Goal: Find specific page/section: Find specific page/section

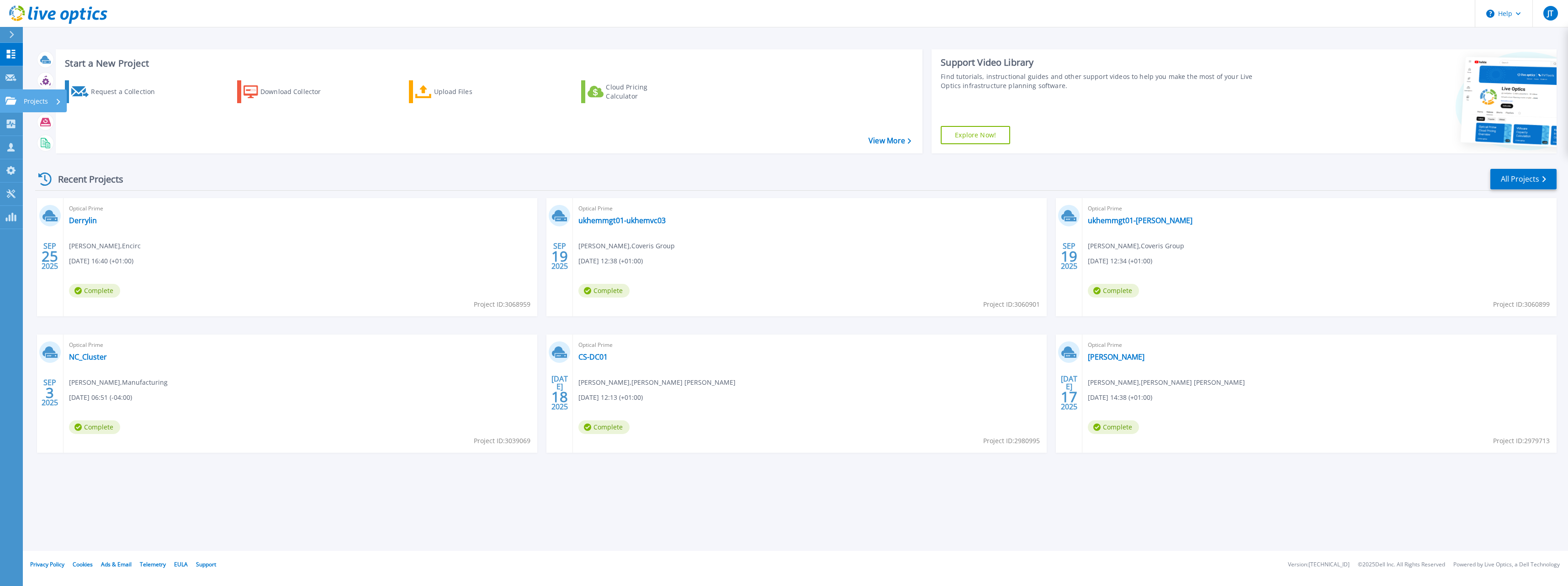
click at [17, 101] on link "Projects Projects" at bounding box center [11, 101] width 23 height 23
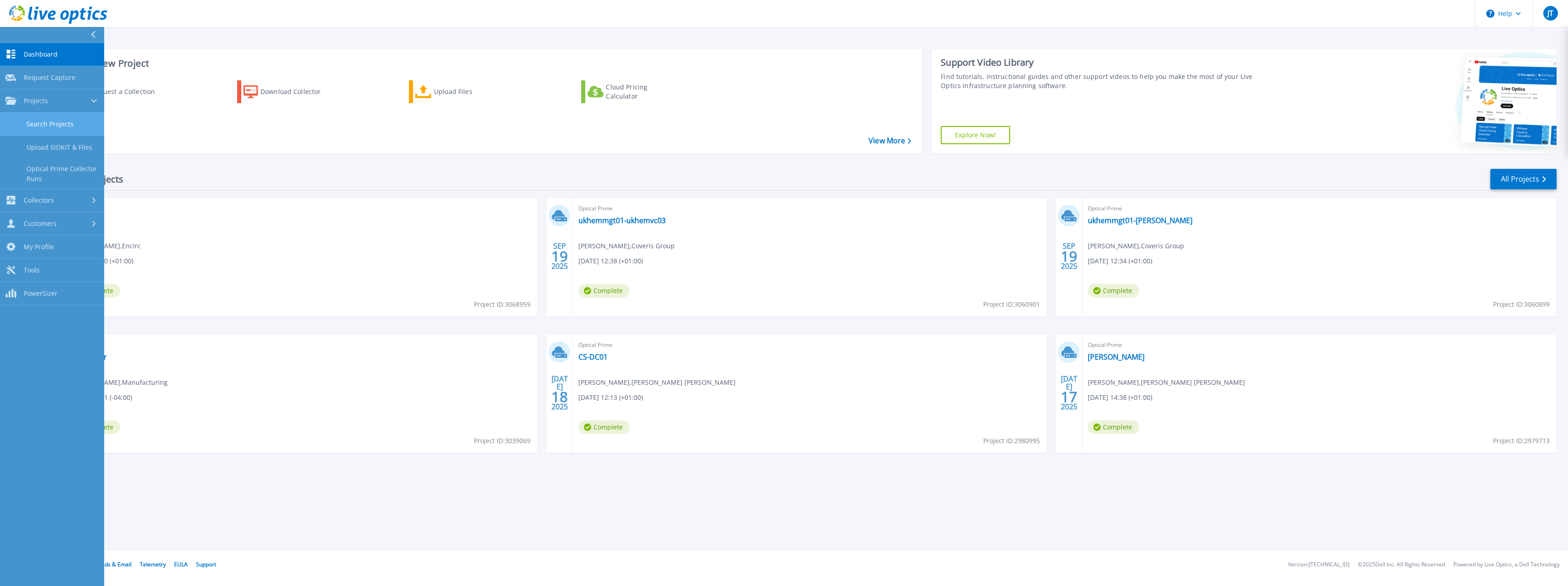
click at [68, 130] on link "Search Projects" at bounding box center [52, 124] width 105 height 23
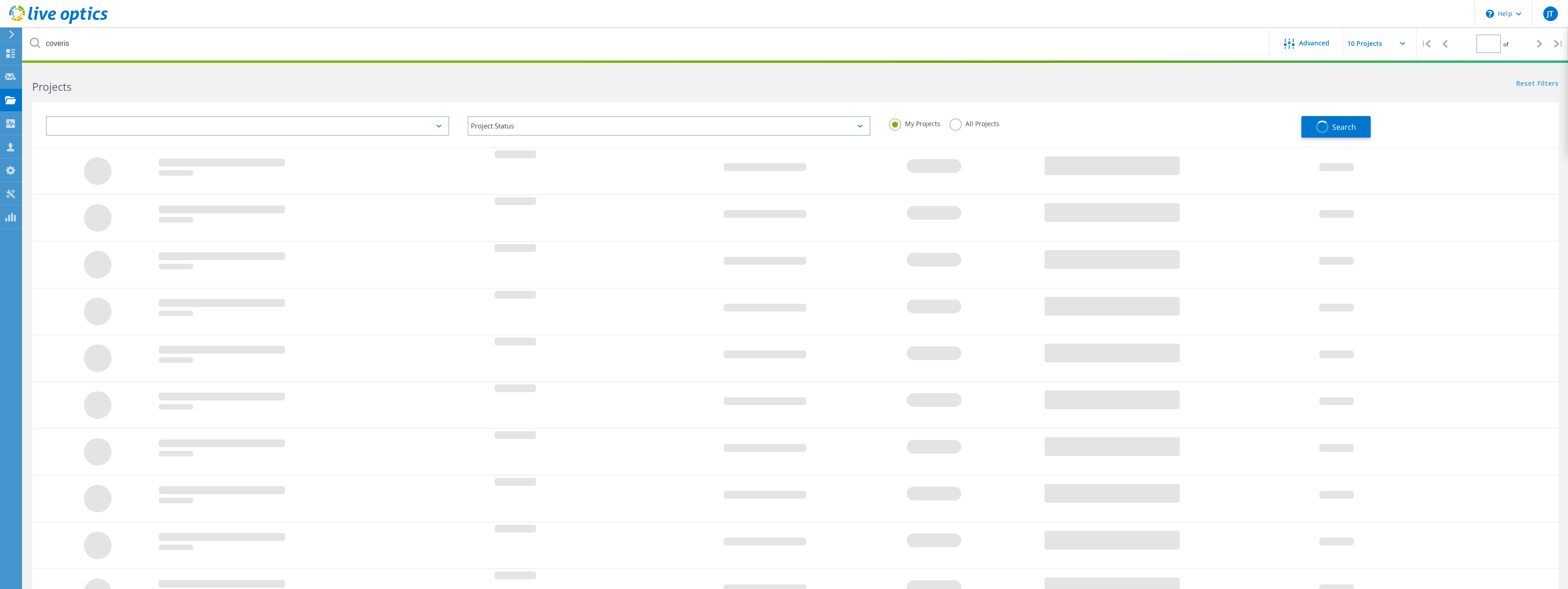
type input "1"
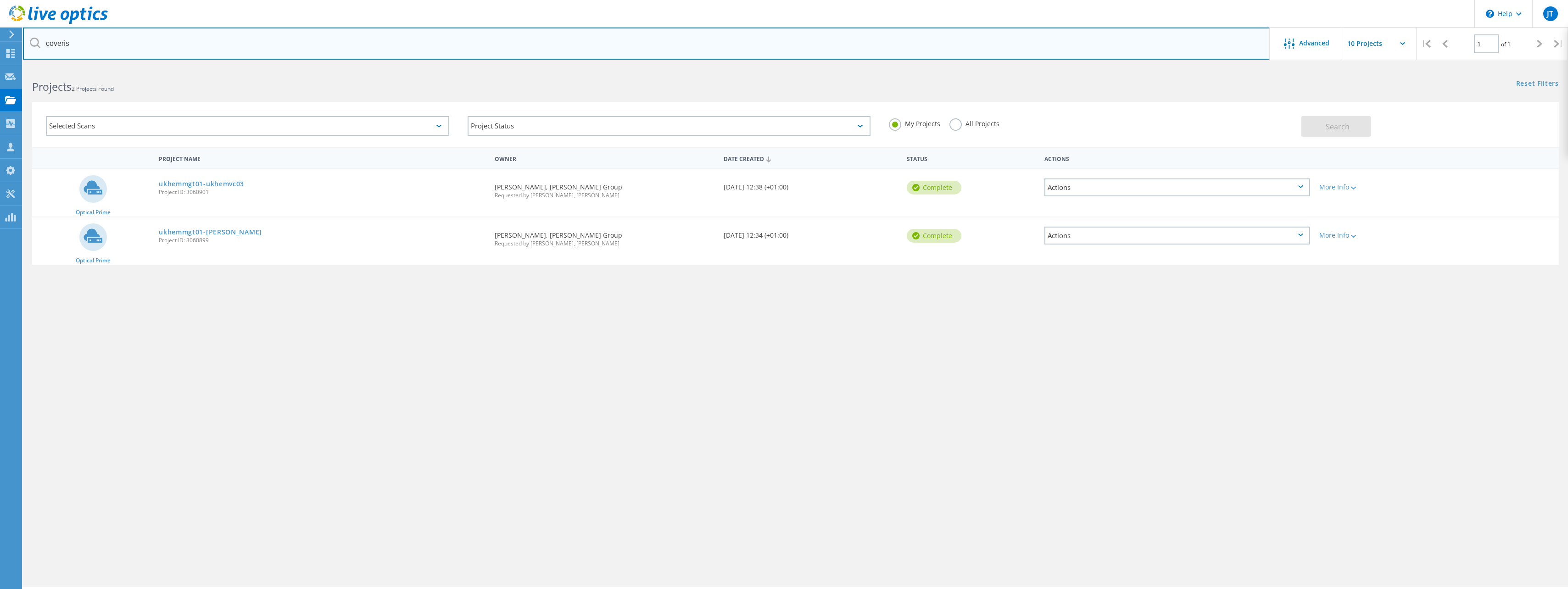
click at [101, 48] on input "coveris" at bounding box center [646, 43] width 1247 height 32
drag, startPoint x: 100, startPoint y: 47, endPoint x: -89, endPoint y: 41, distance: 189.1
click at [0, 41] on html "\n Help Explore Helpful Articles Contact Support JT Channel Partner Jack Tavene…" at bounding box center [784, 307] width 1568 height 615
type input "cynthia"
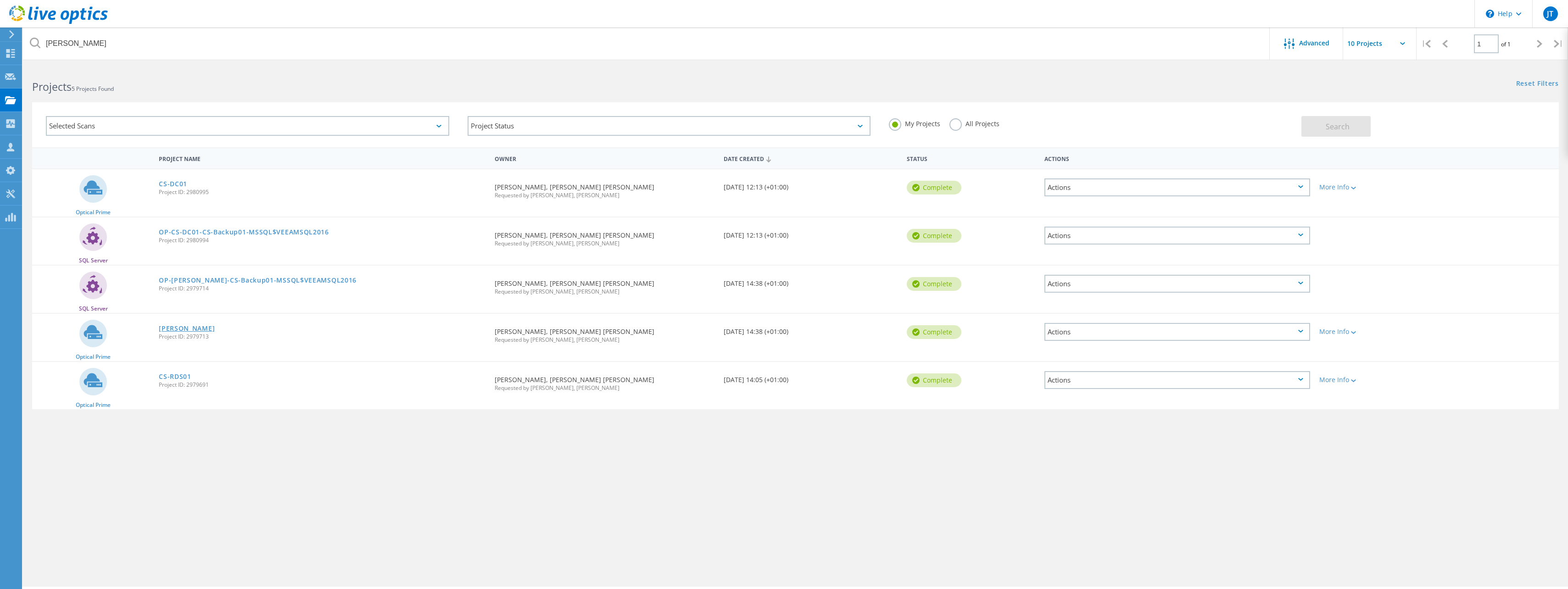
click at [186, 330] on link "[PERSON_NAME]" at bounding box center [187, 329] width 56 height 6
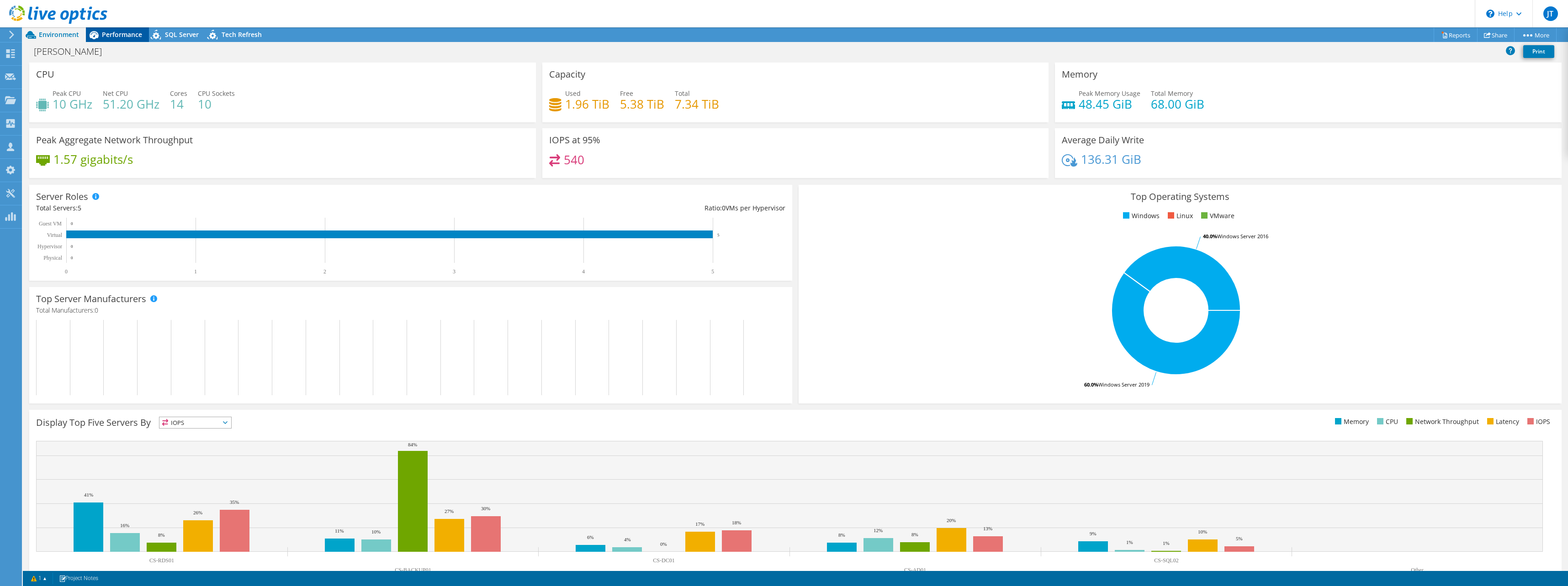
click at [121, 33] on span "Performance" at bounding box center [122, 34] width 40 height 8
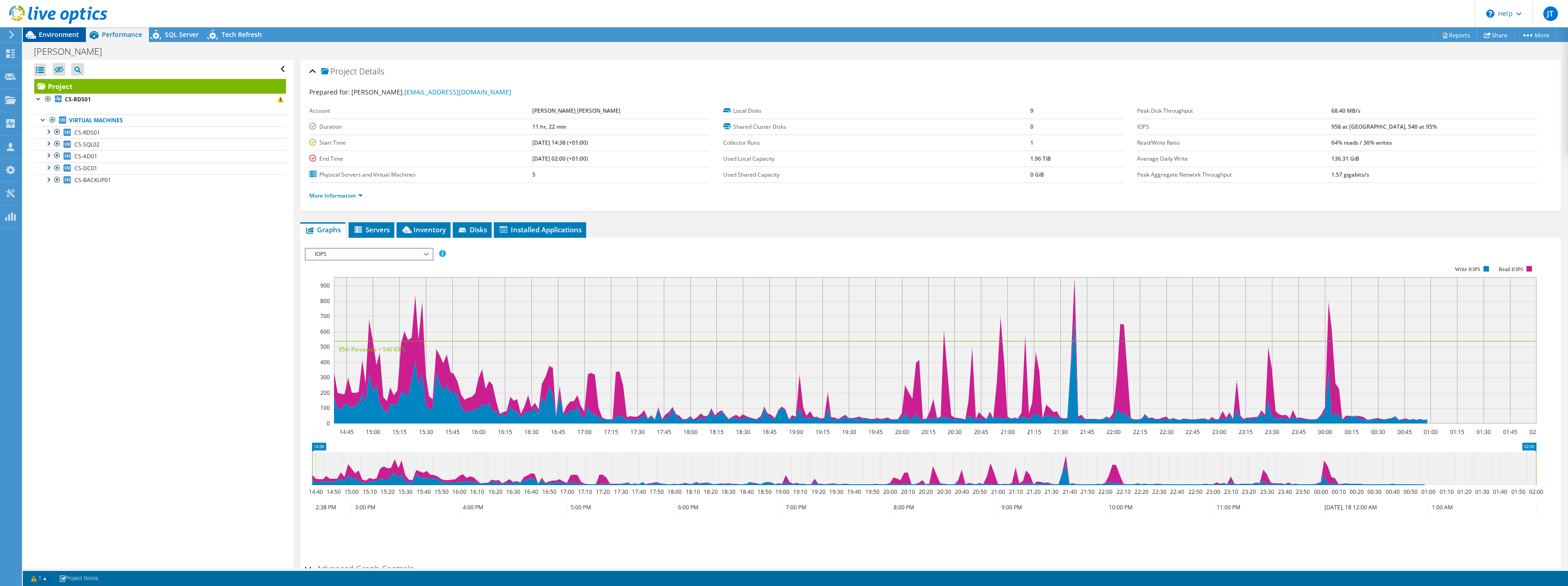
click at [54, 37] on span "Environment" at bounding box center [58, 34] width 40 height 8
